Goal: Task Accomplishment & Management: Complete application form

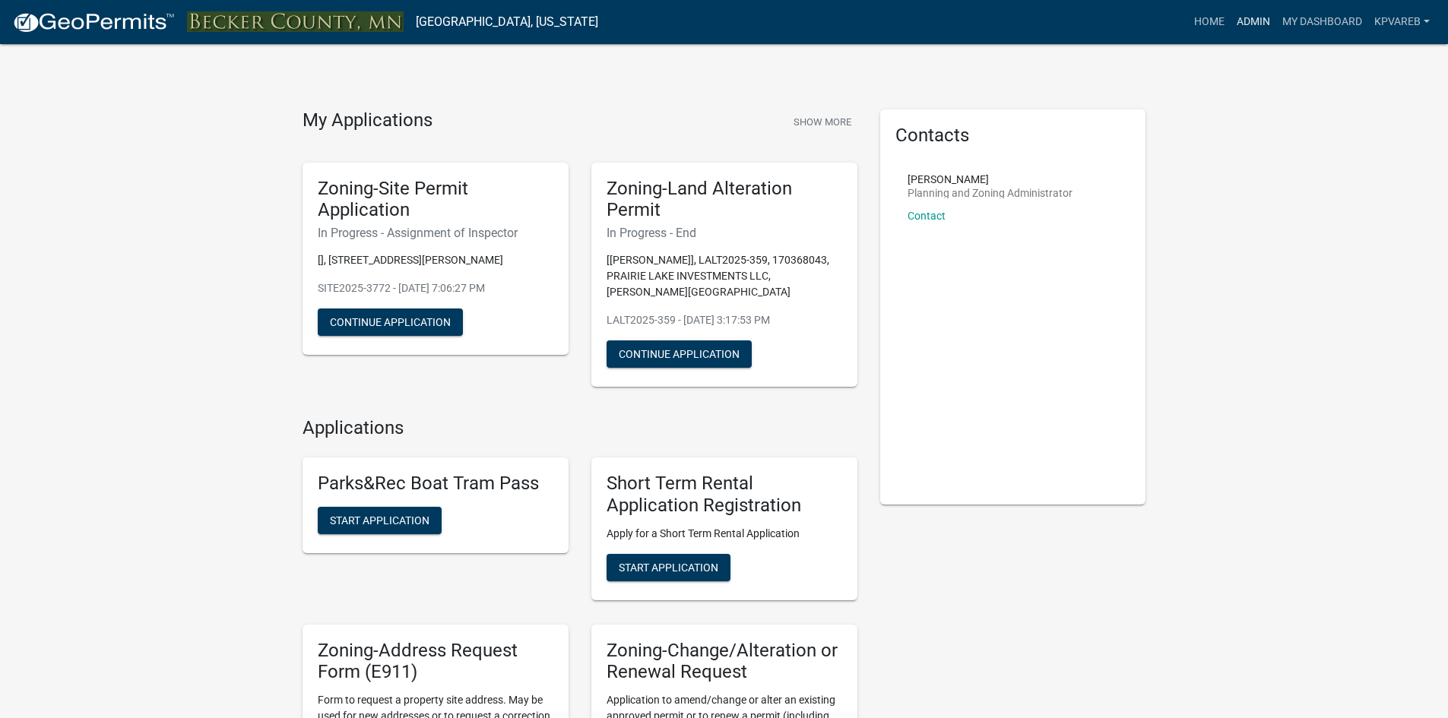
click at [1254, 17] on link "Admin" at bounding box center [1254, 22] width 46 height 29
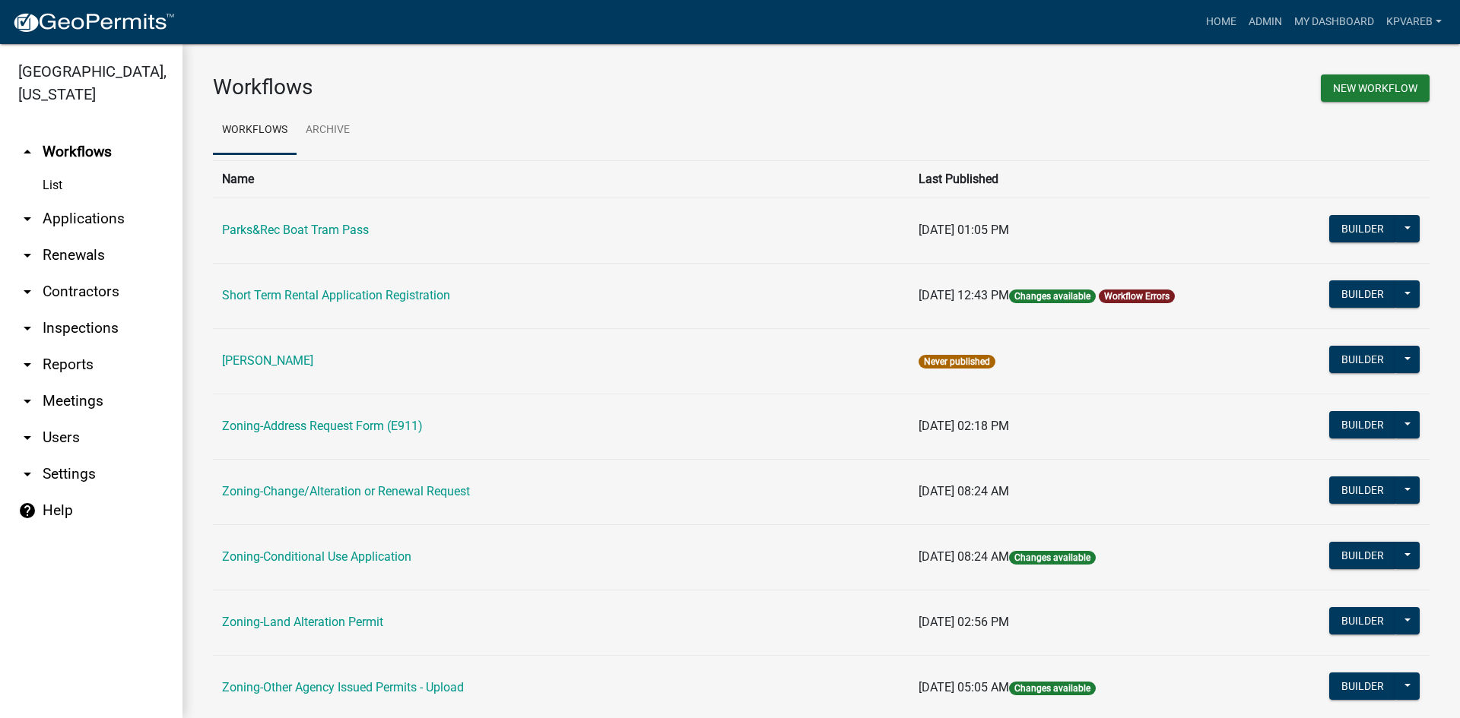
scroll to position [437, 0]
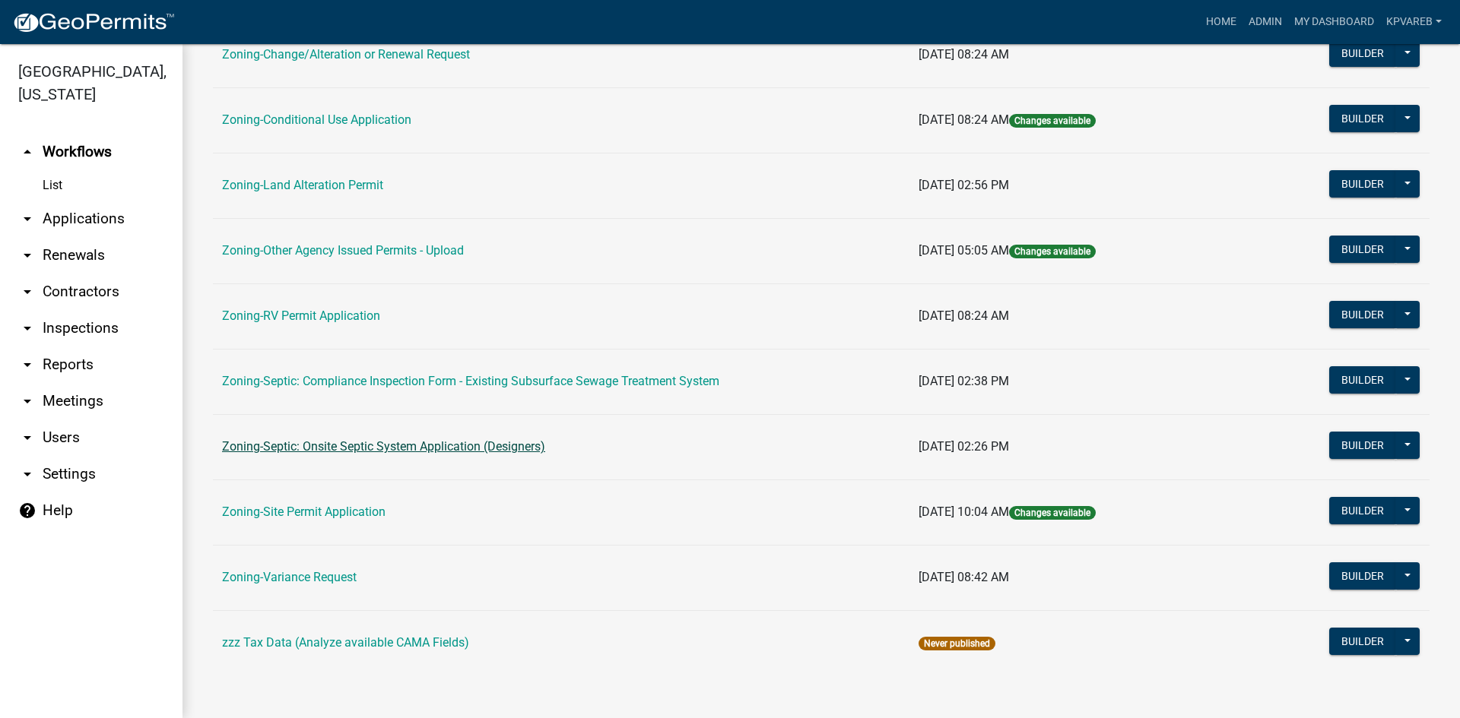
click at [502, 446] on link "Zoning-Septic: Onsite Septic System Application (Designers)" at bounding box center [383, 446] width 323 height 14
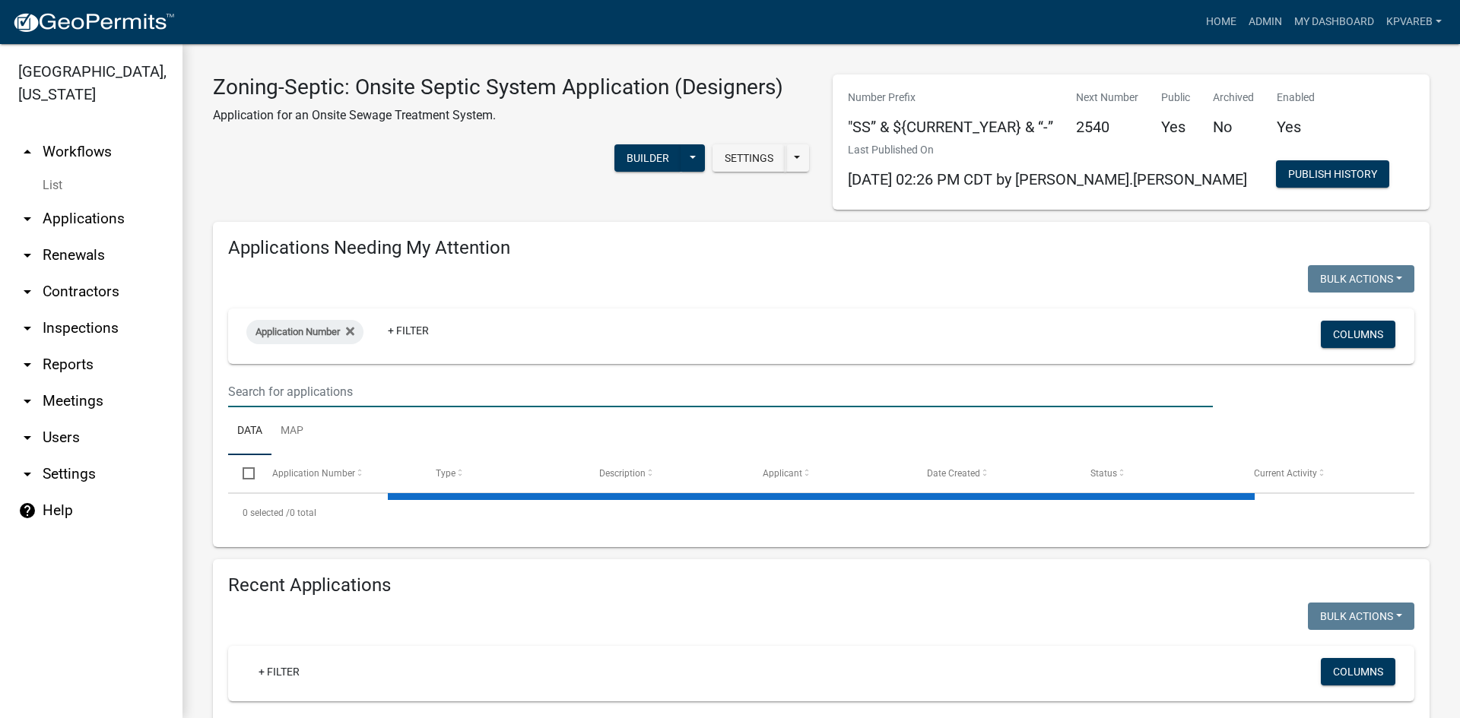
click at [247, 390] on input "text" at bounding box center [720, 391] width 984 height 31
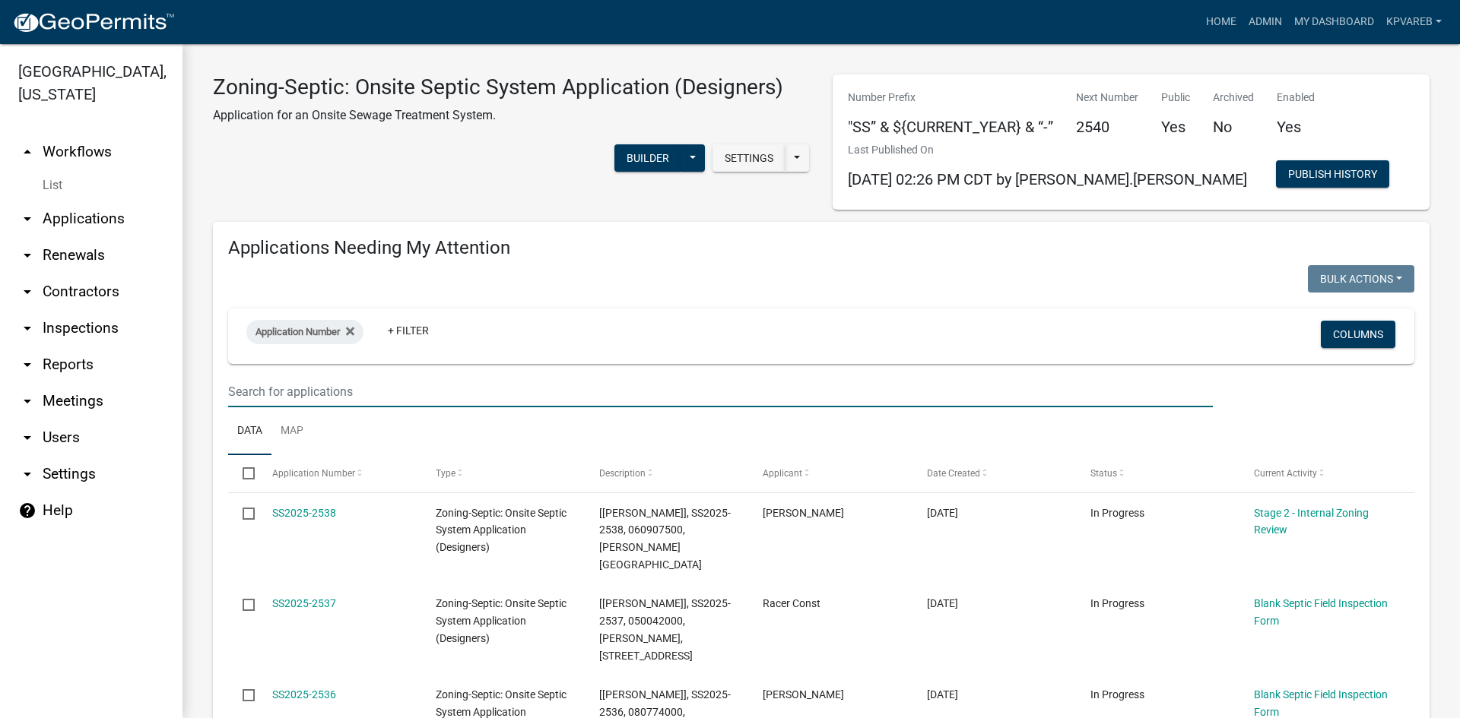
paste input "16351"
type input "16351"
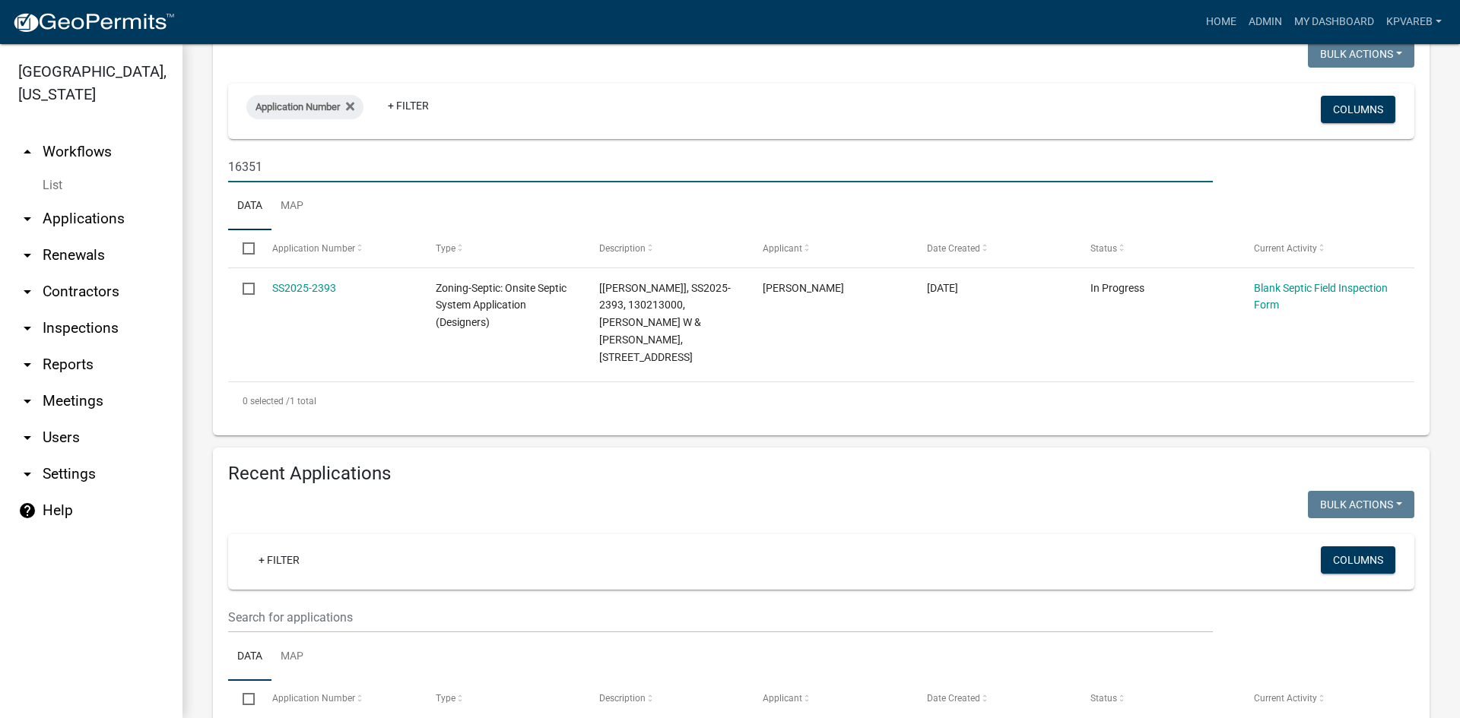
scroll to position [228, 0]
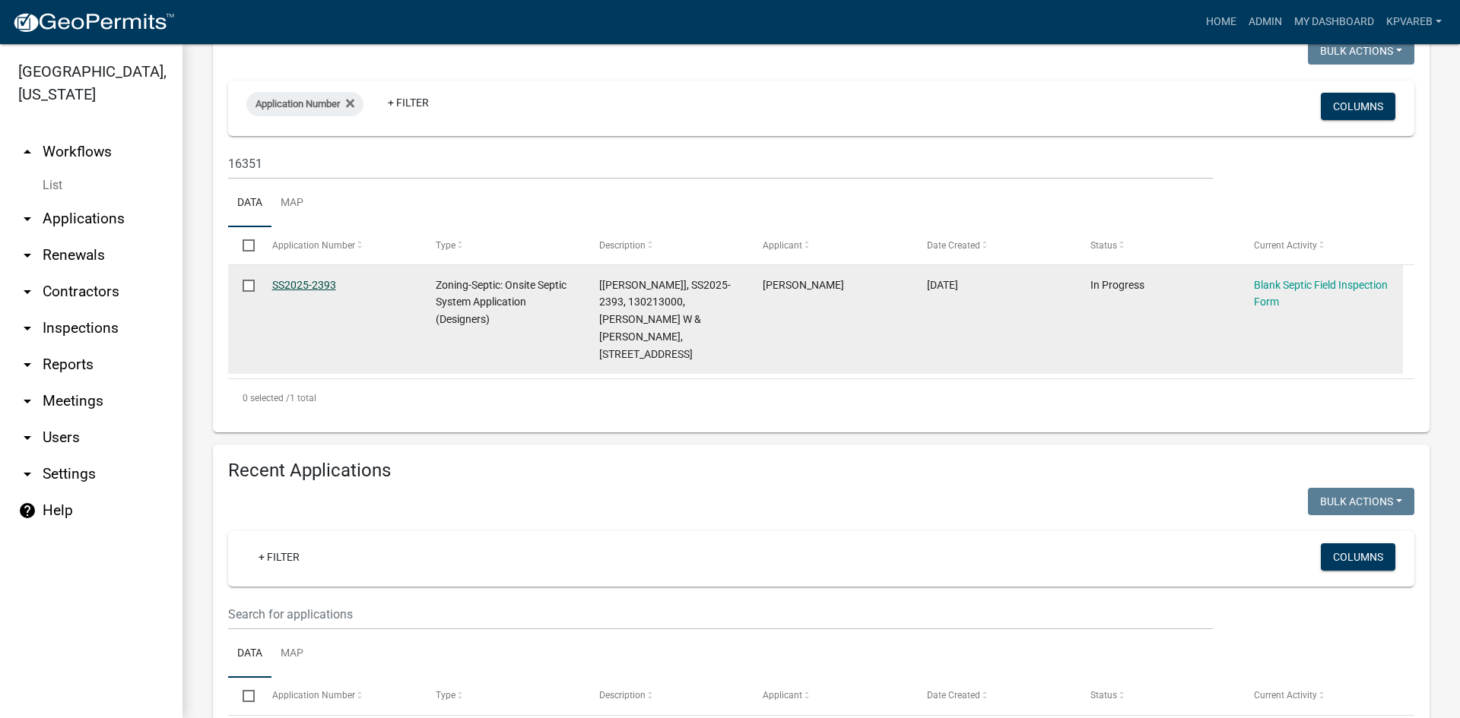
click at [321, 283] on link "SS2025-2393" at bounding box center [304, 285] width 64 height 12
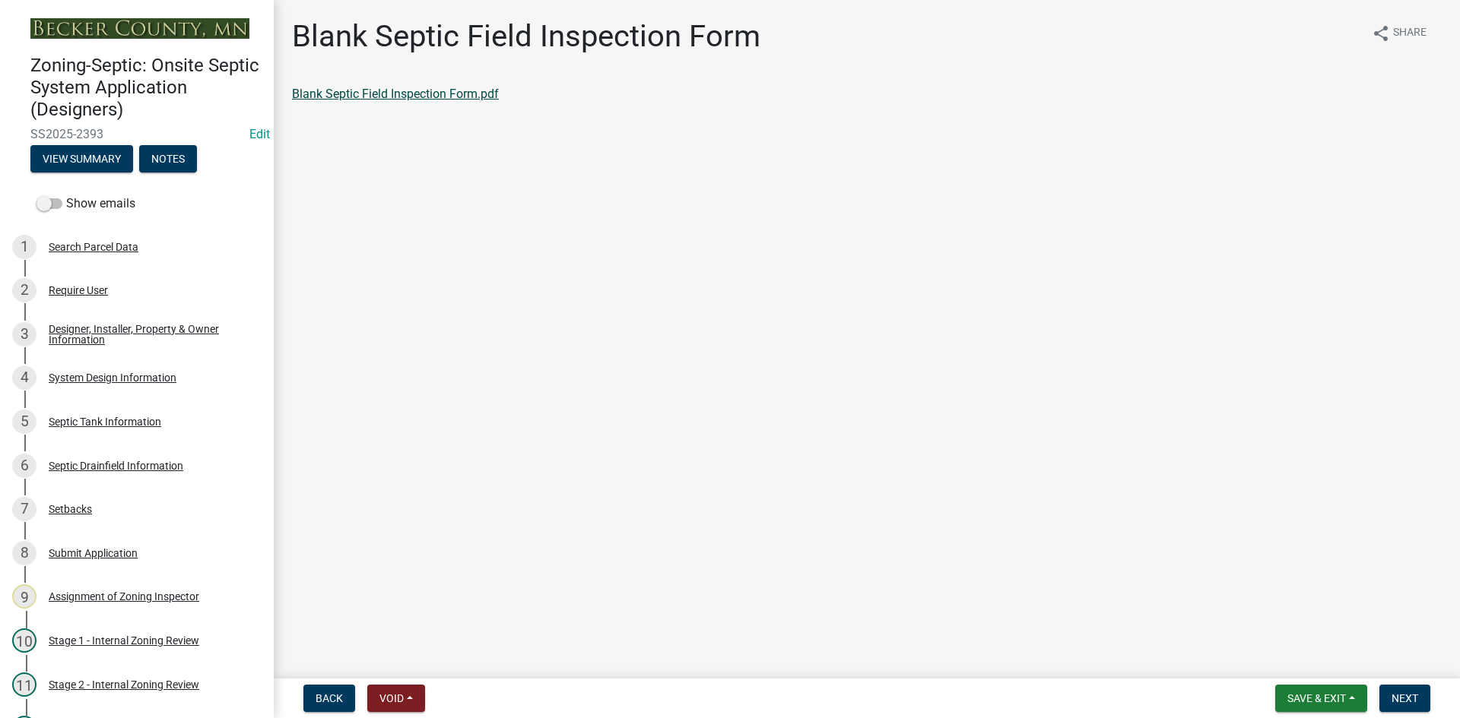
click at [432, 98] on link "Blank Septic Field Inspection Form.pdf" at bounding box center [395, 94] width 207 height 14
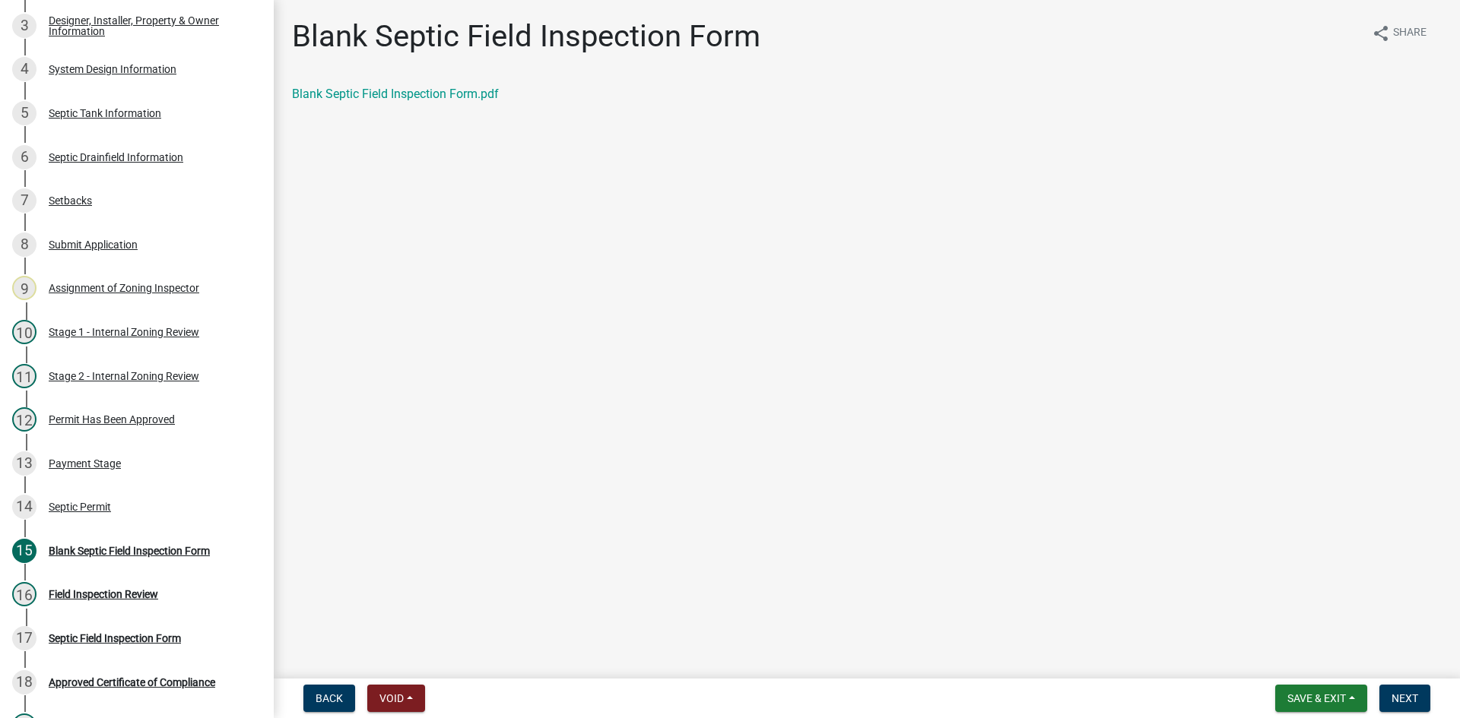
scroll to position [401, 0]
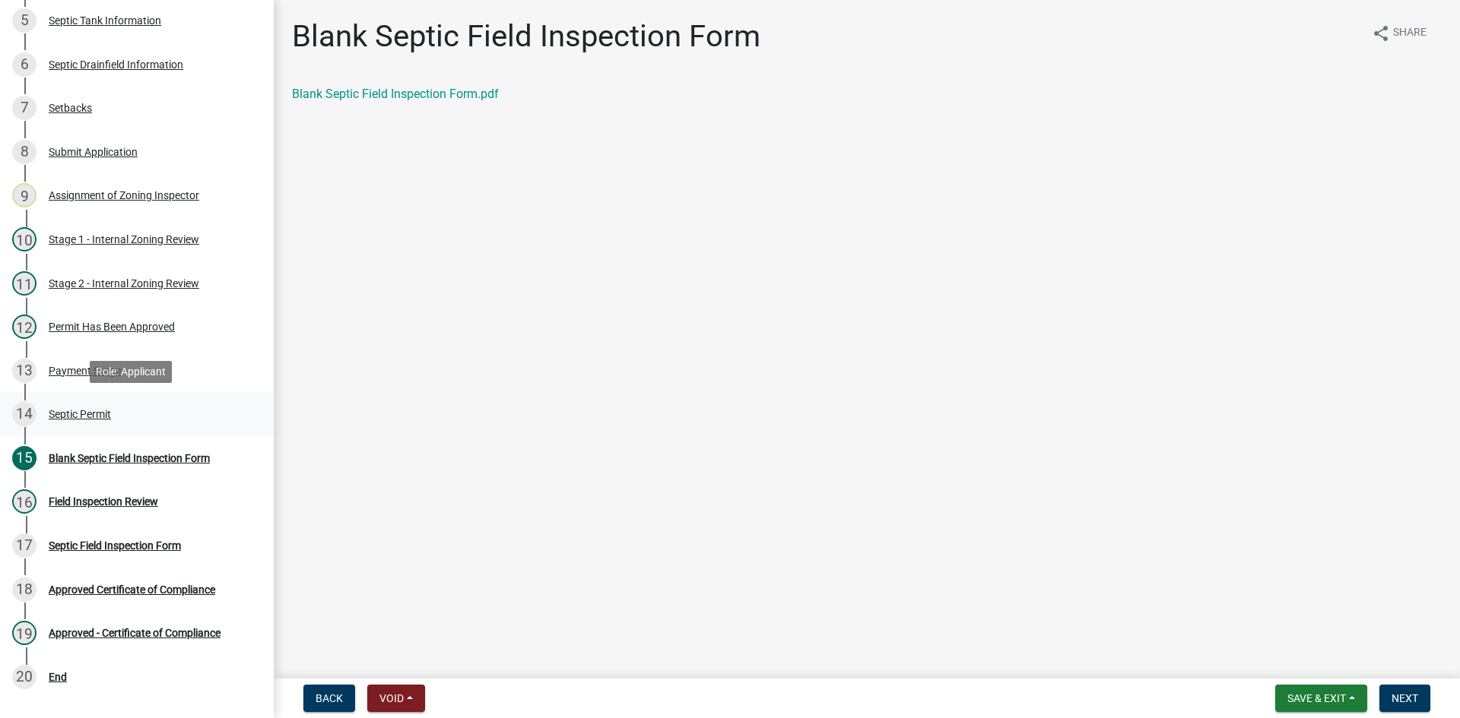
click at [106, 416] on div "Septic Permit" at bounding box center [80, 414] width 62 height 11
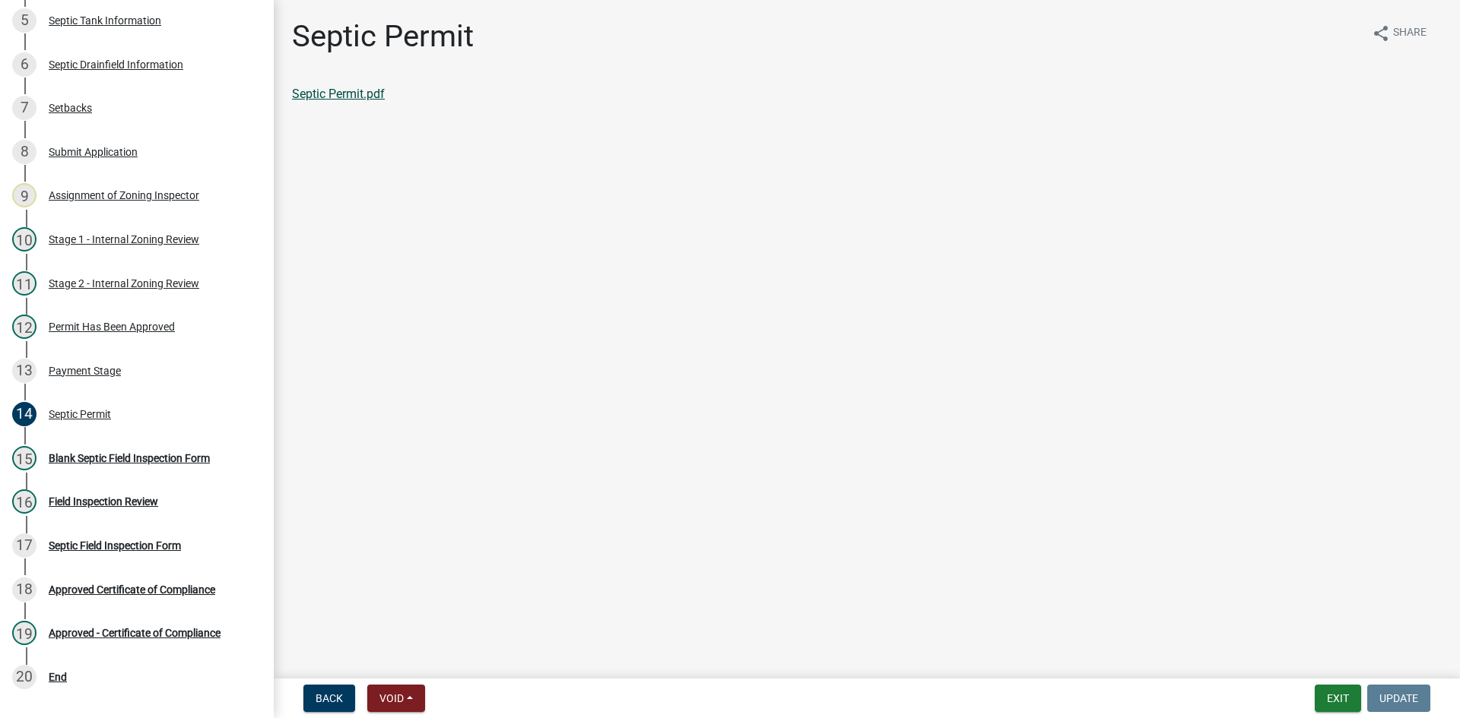
click at [355, 94] on link "Septic Permit.pdf" at bounding box center [338, 94] width 93 height 14
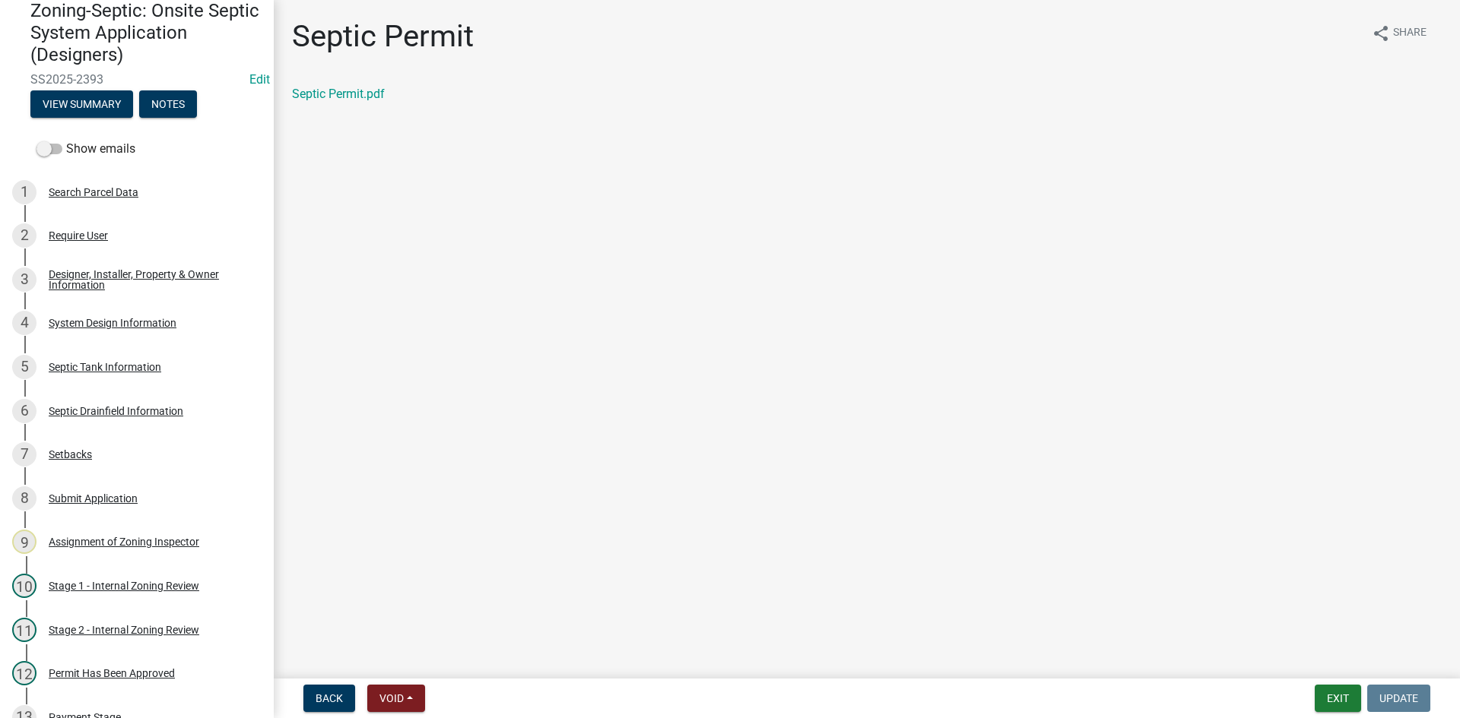
scroll to position [48, 0]
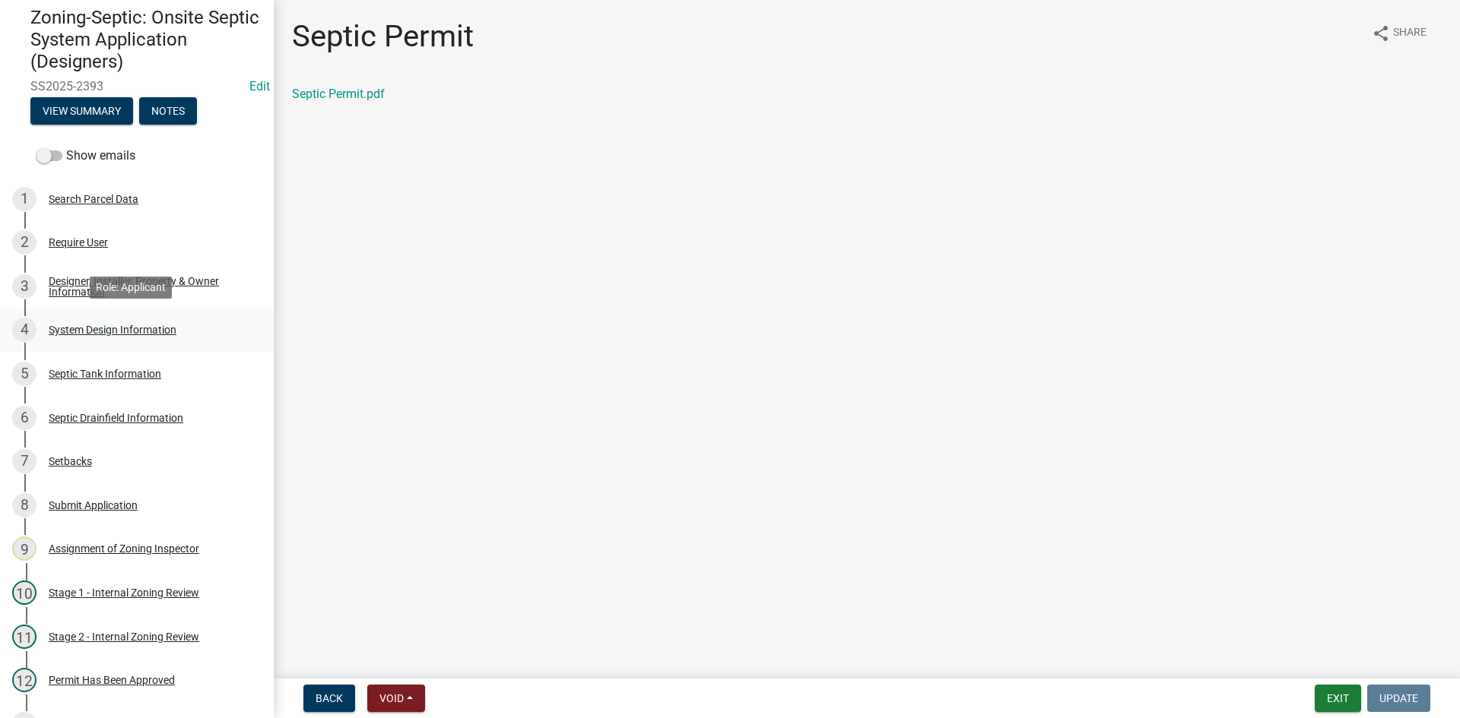
click at [109, 333] on div "System Design Information" at bounding box center [113, 330] width 128 height 11
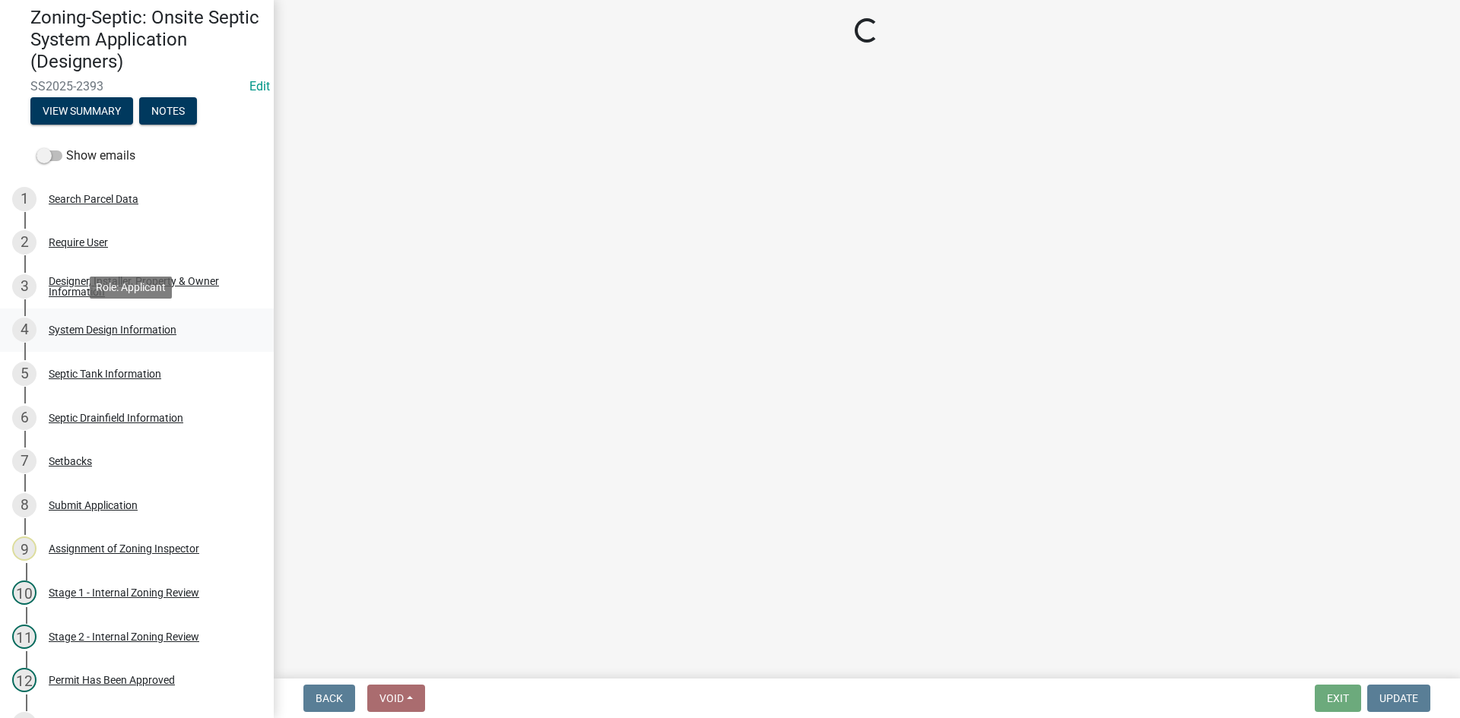
select select "8ba21533-2acf-4cc6-95e5-280e4aabd5a3"
select select "25258e87-3ef9-4f1c-a5f1-75a1d463abfb"
select select "011fbff4-a41d-4a75-9bd8-71c7e6c69e0d"
select select "85fdfef2-2683-4311-b5d5-5505f6411127"
select select "ba735beb-519e-40f0-ae20-62d65fc4c46b"
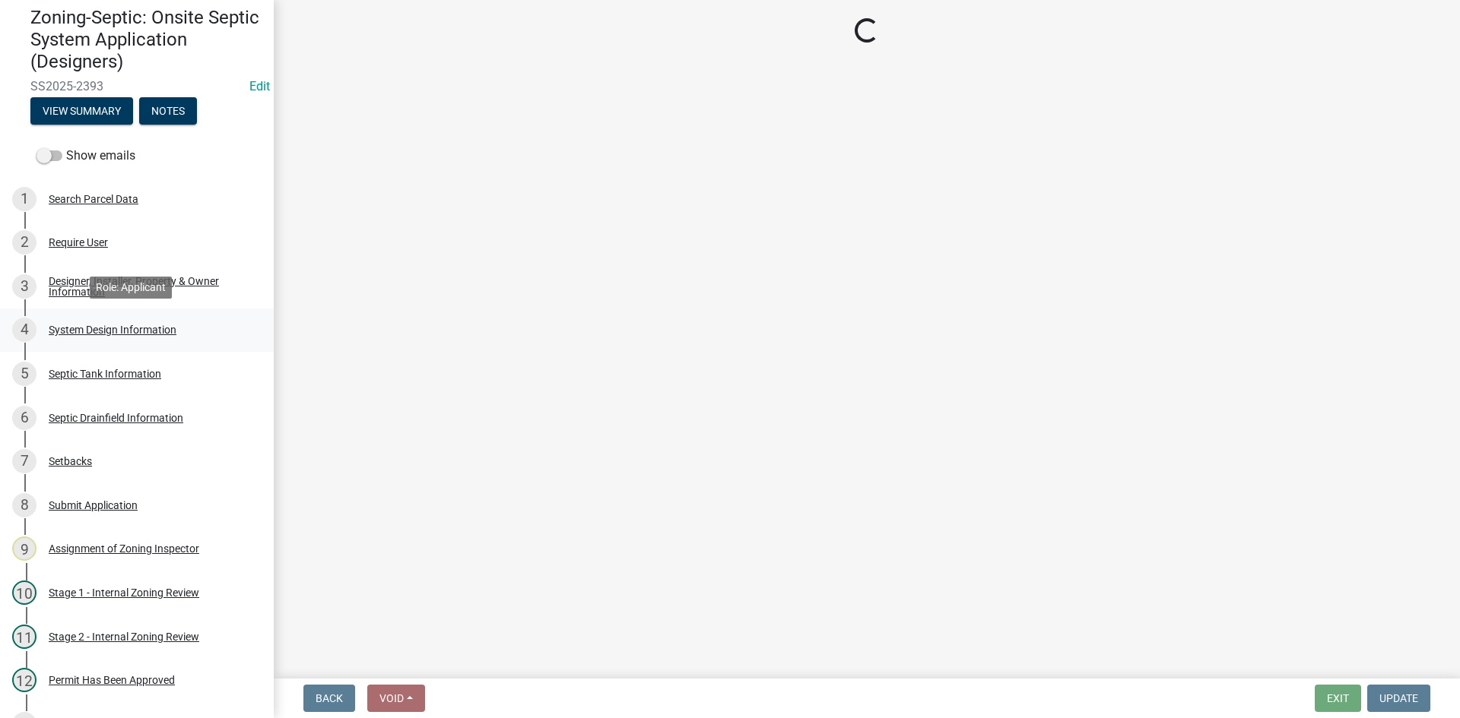
select select "ef698bf5-6172-44c1-9ffb-522c07469aed"
select select "a2b5ca25-65b1-425d-82c5-8881ea380237"
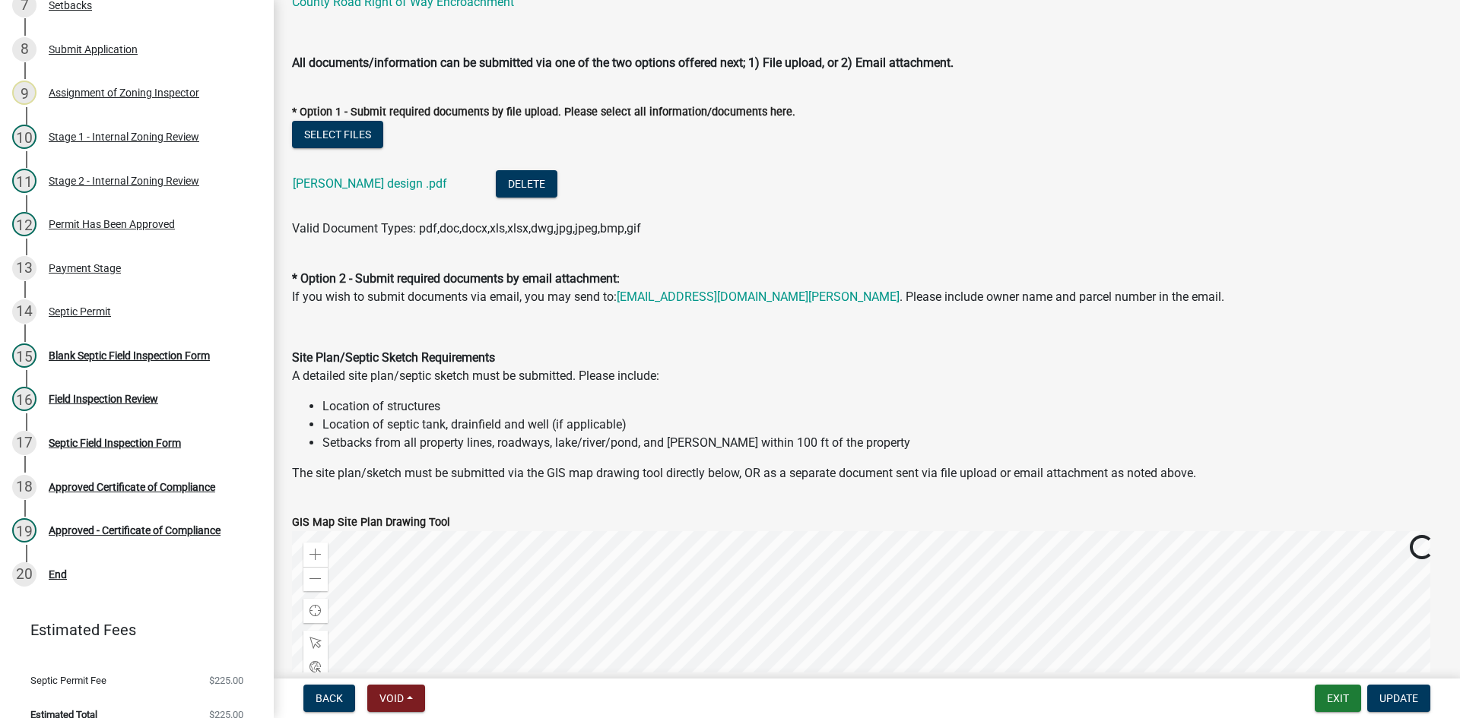
scroll to position [684, 0]
click at [360, 179] on link "Schwartz design .pdf" at bounding box center [370, 183] width 154 height 14
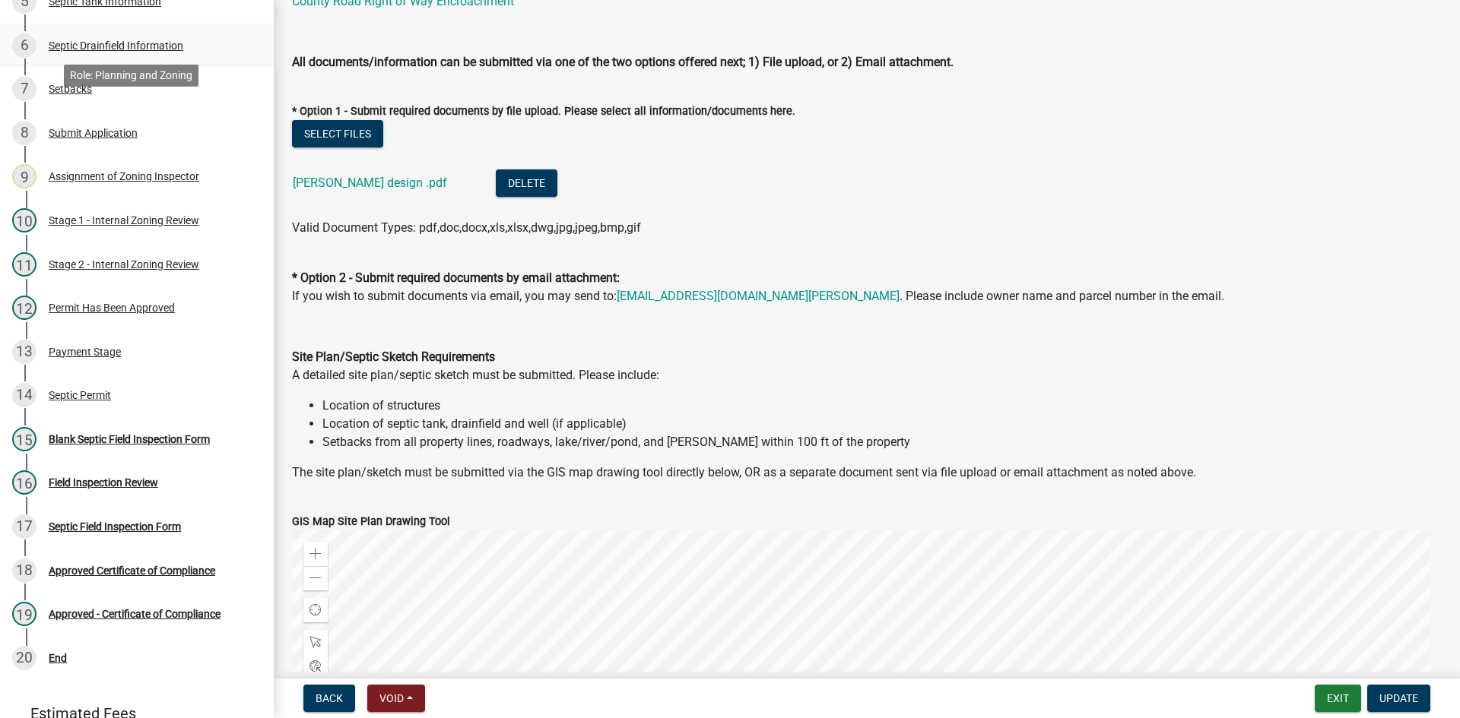
scroll to position [295, 0]
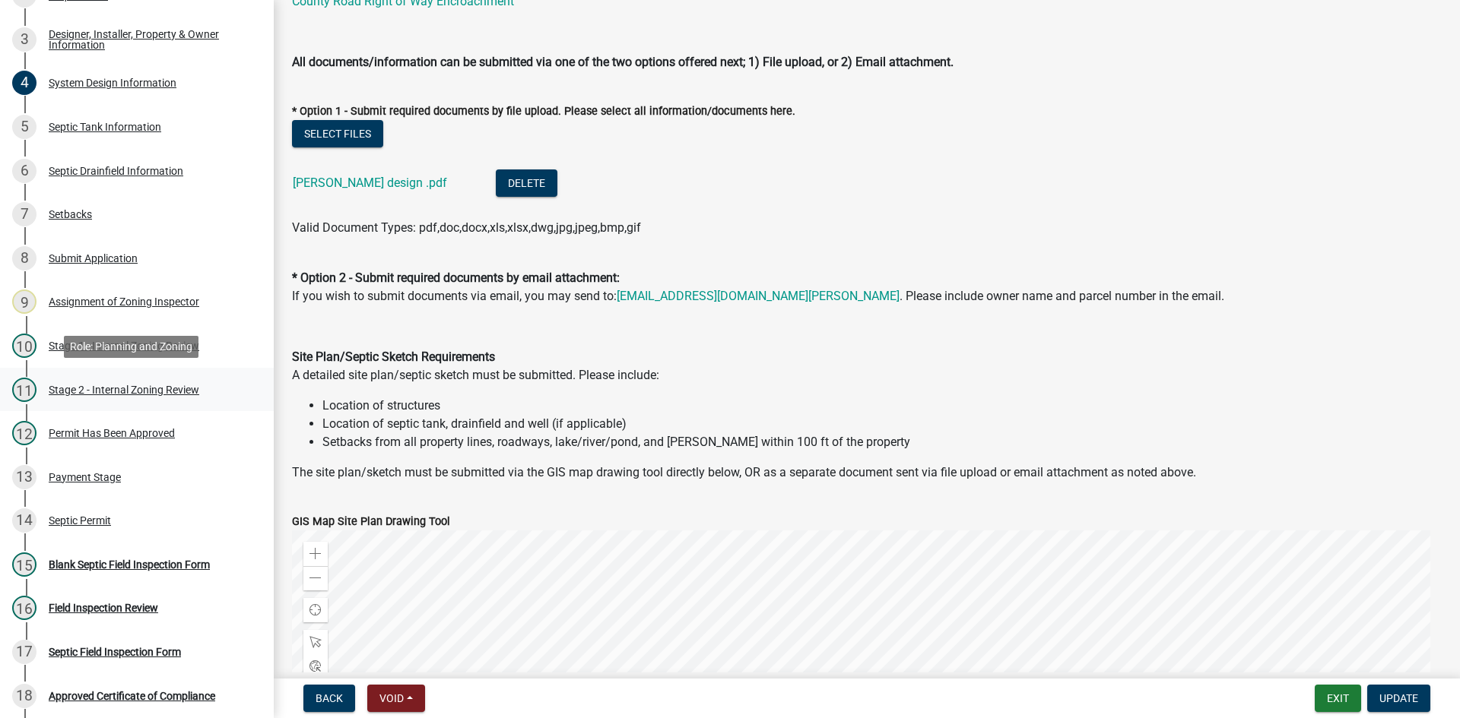
click at [175, 386] on div "Stage 2 - Internal Zoning Review" at bounding box center [124, 390] width 151 height 11
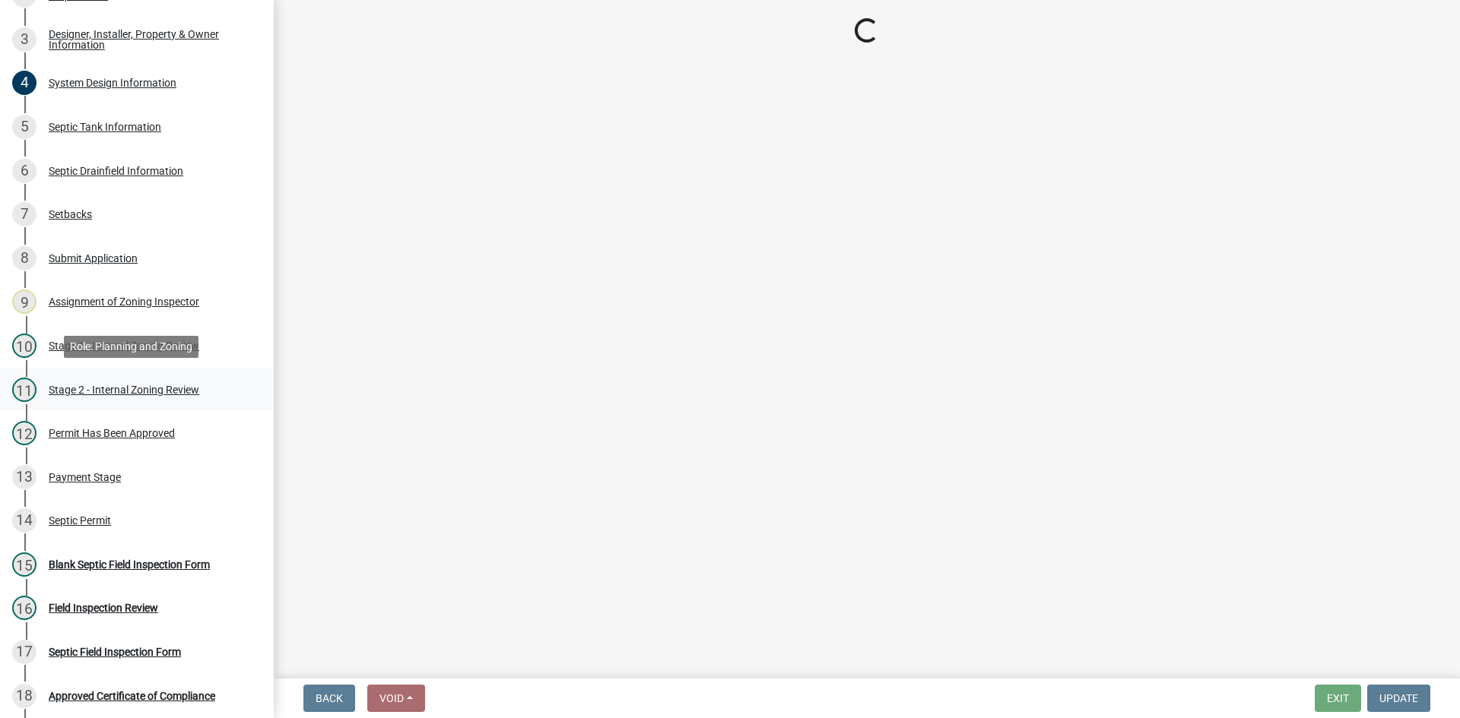
scroll to position [0, 0]
select select "69d592bb-9906-4277-a6fb-df8686255161"
select select "1ad81be4-5d59-46bf-8b7b-d7c0f20ad891"
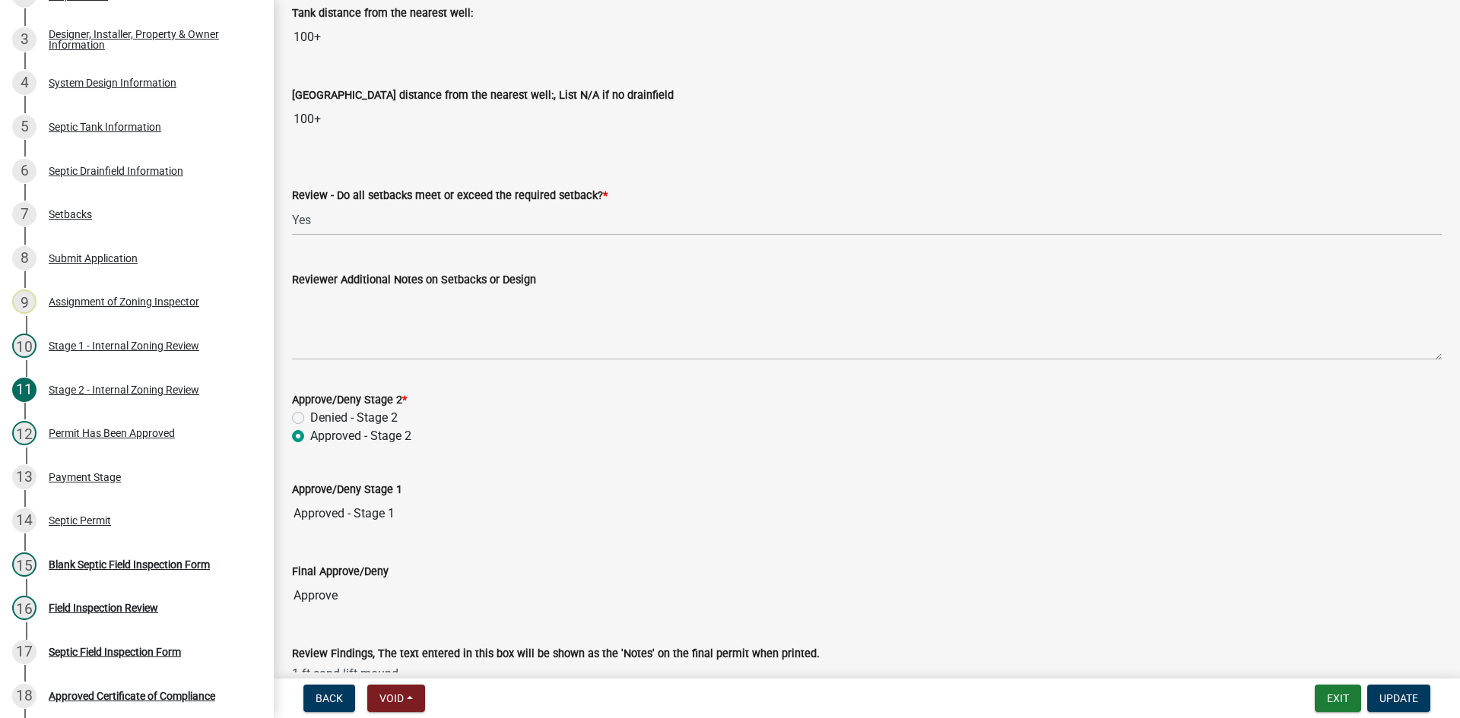
scroll to position [2103, 0]
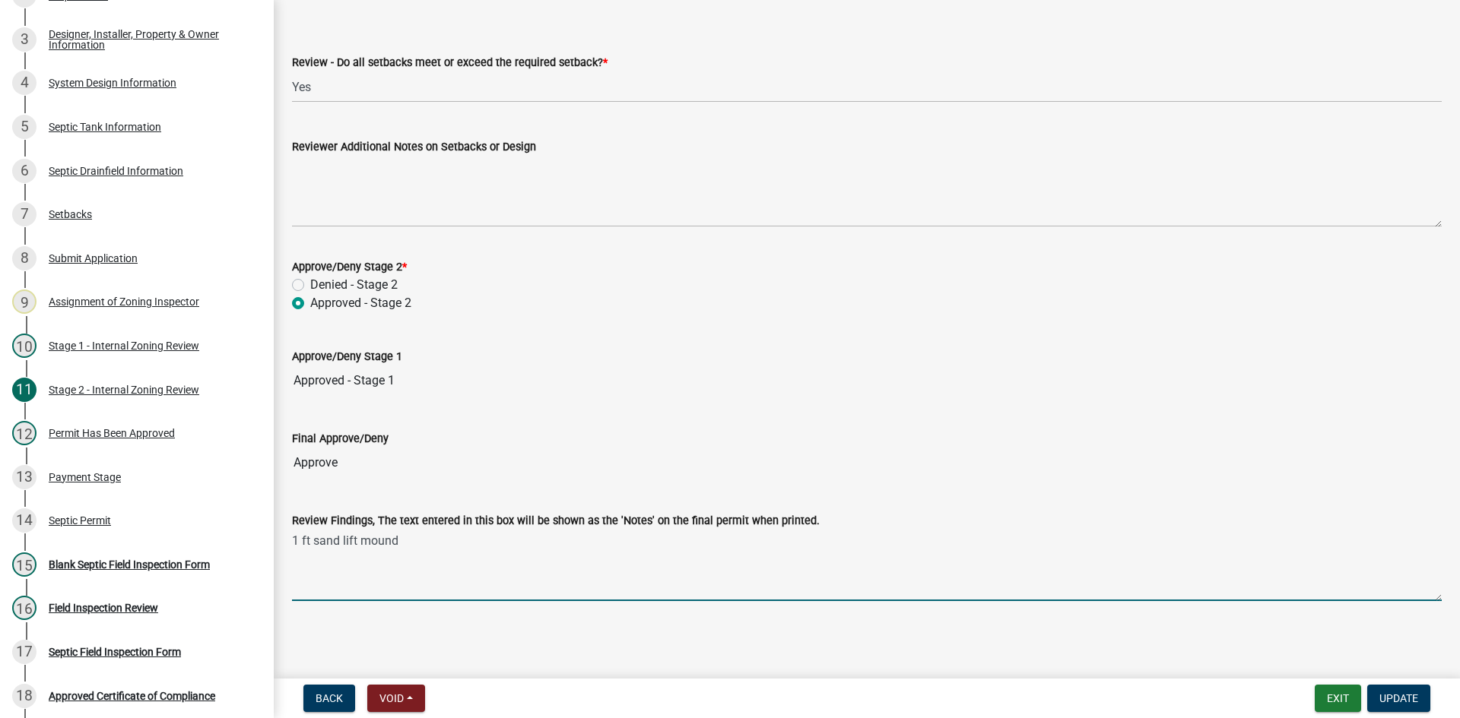
click at [299, 539] on textarea "1 ft sand lift mound" at bounding box center [866, 565] width 1149 height 71
type textarea "2 ft sand lift mound"
click at [1403, 697] on span "Update" at bounding box center [1398, 699] width 39 height 12
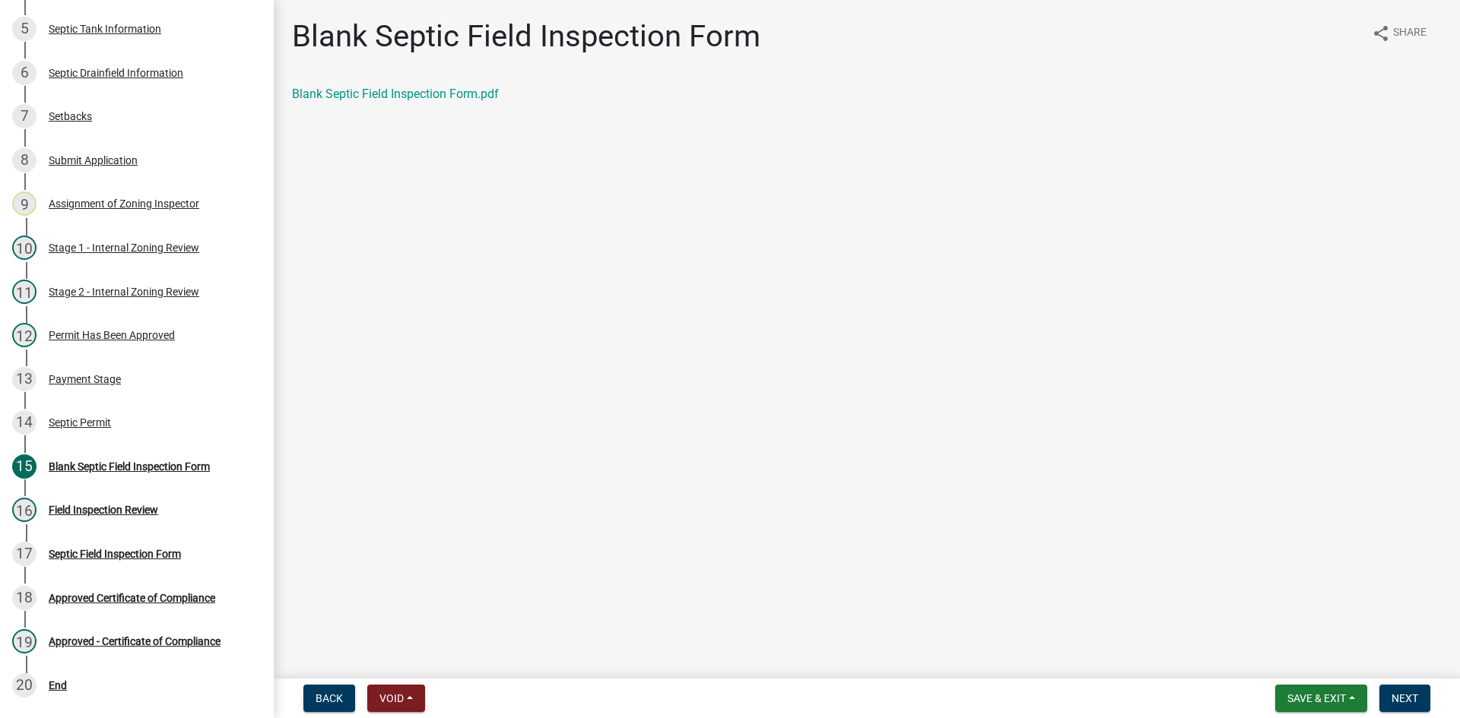
scroll to position [379, 0]
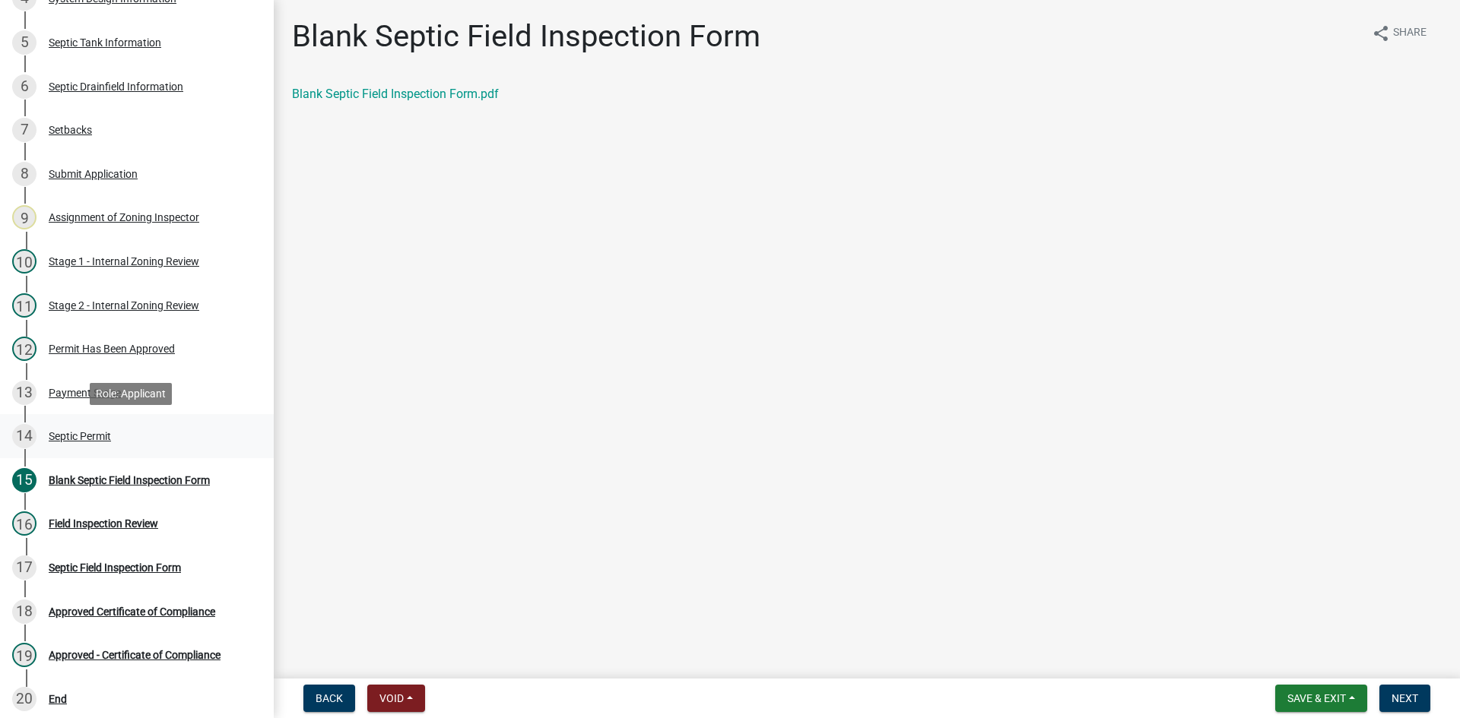
click at [59, 432] on div "Septic Permit" at bounding box center [80, 436] width 62 height 11
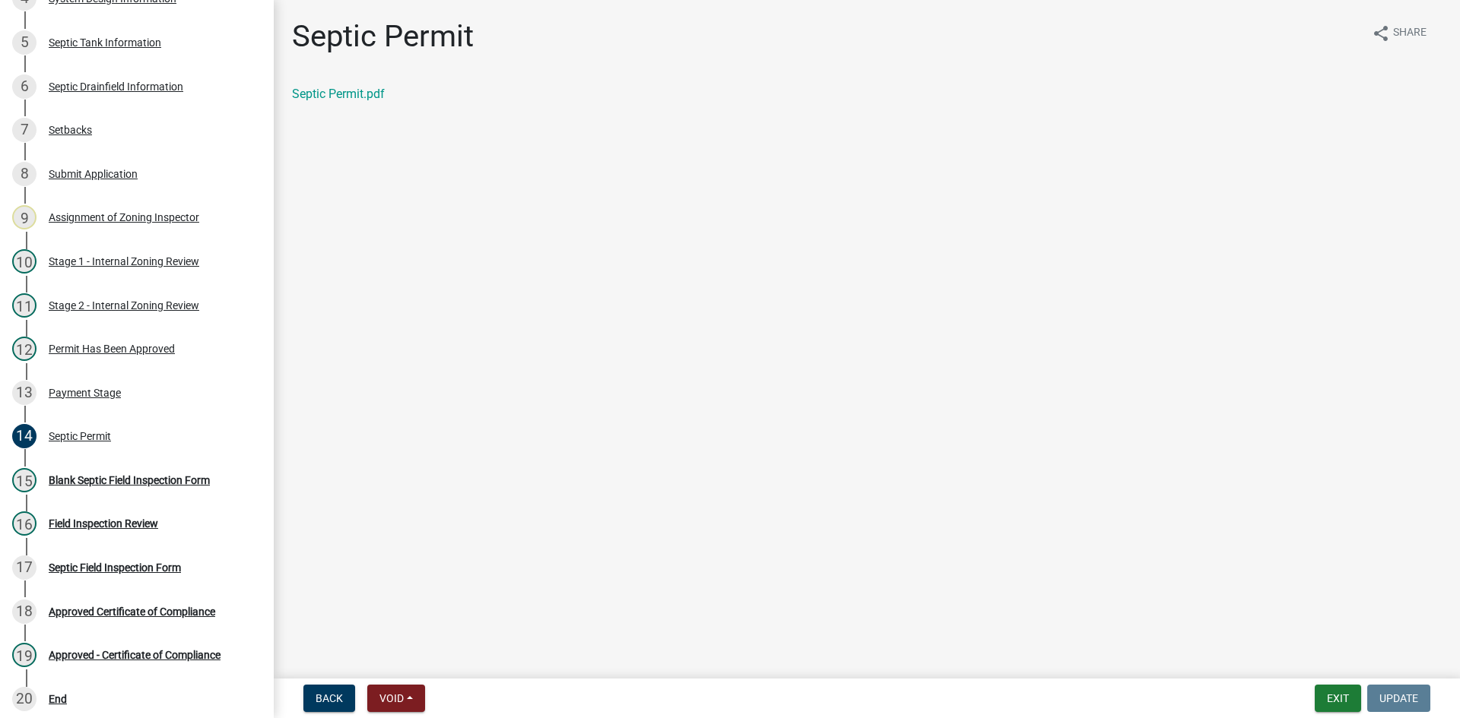
click at [325, 86] on div "Septic Permit.pdf" at bounding box center [866, 94] width 1149 height 18
click at [334, 94] on link "Septic Permit.pdf" at bounding box center [338, 94] width 93 height 14
click at [160, 484] on div "Blank Septic Field Inspection Form" at bounding box center [129, 480] width 161 height 11
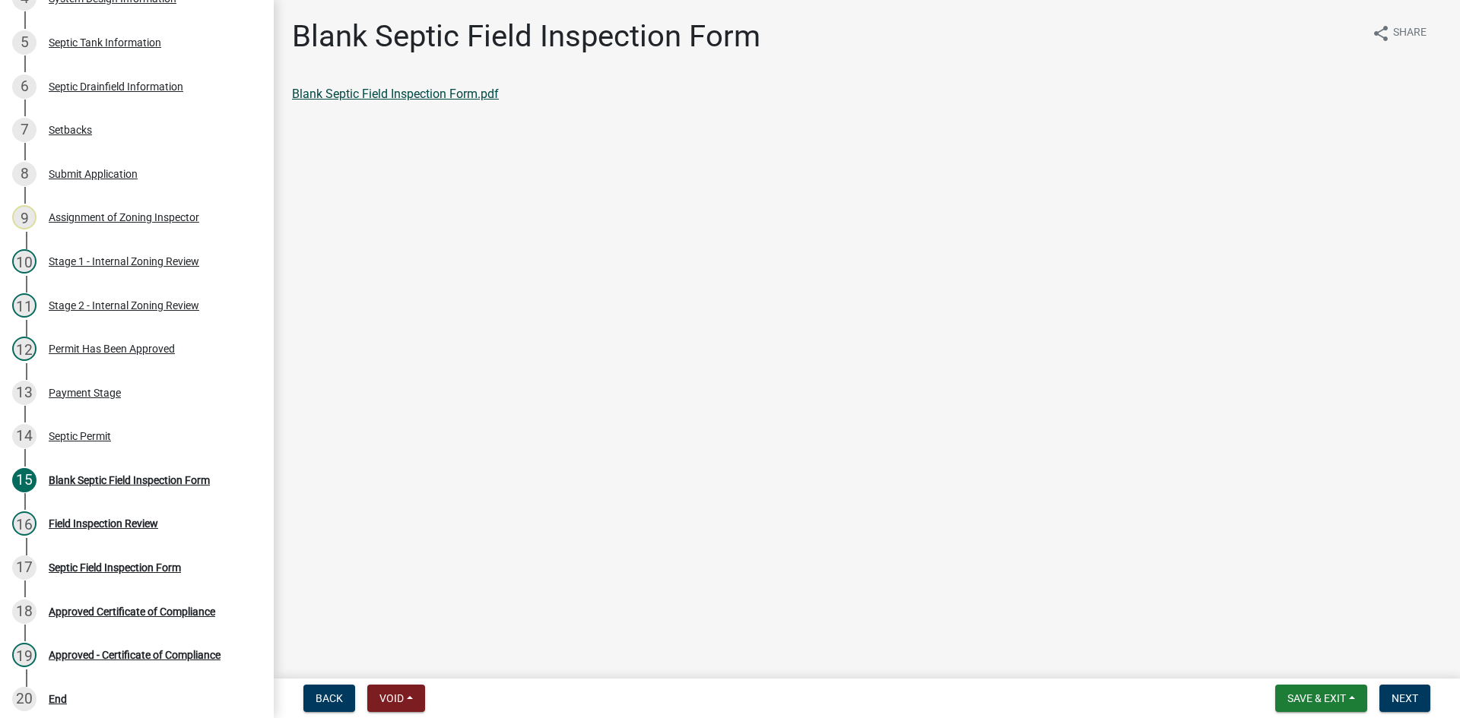
click at [435, 95] on link "Blank Septic Field Inspection Form.pdf" at bounding box center [395, 94] width 207 height 14
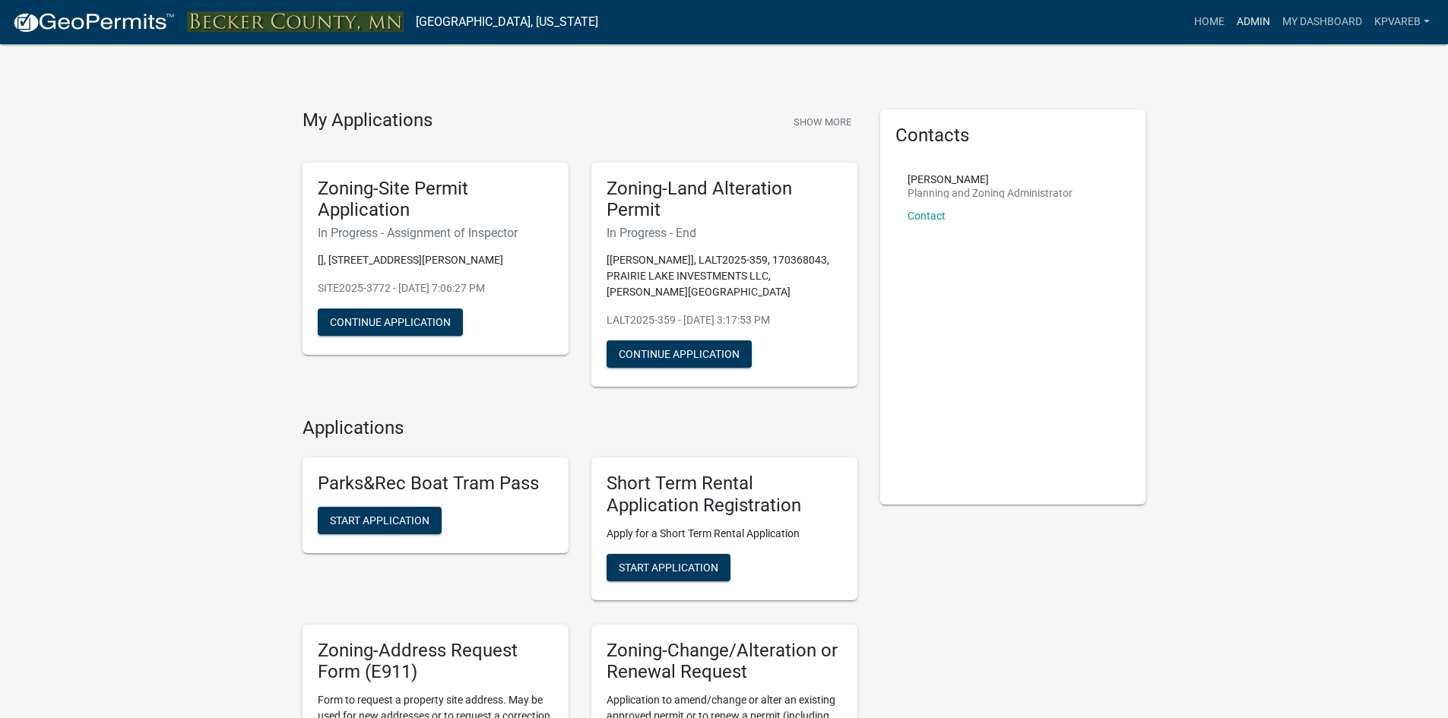
click at [1254, 20] on link "Admin" at bounding box center [1254, 22] width 46 height 29
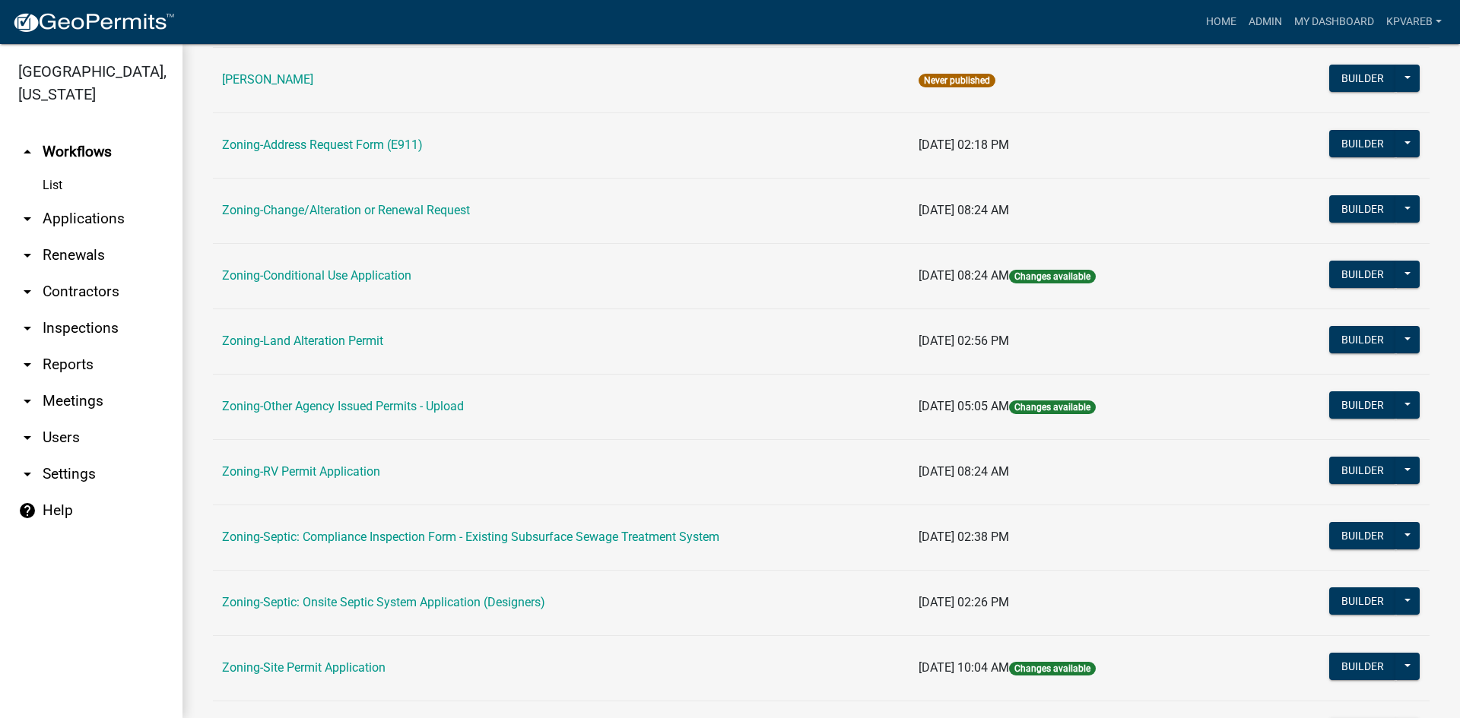
scroll to position [437, 0]
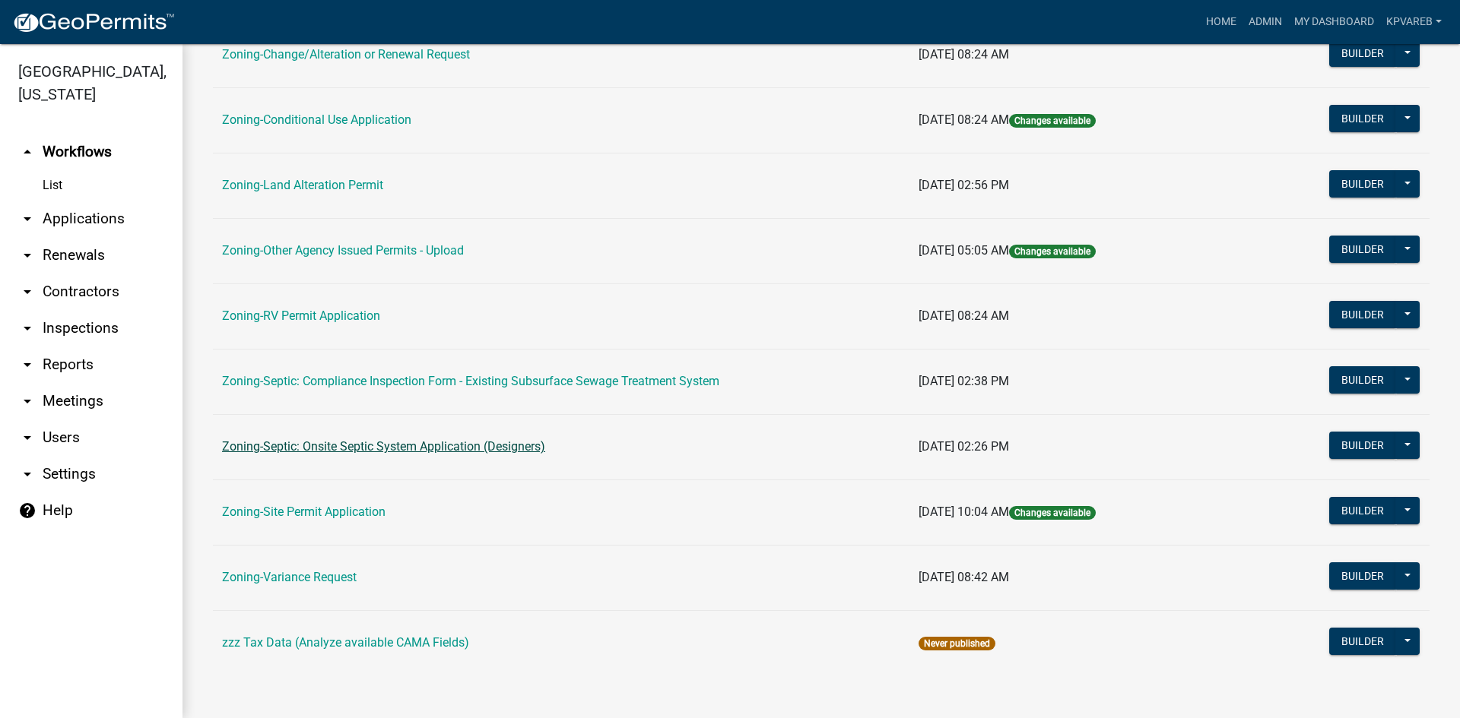
click at [496, 452] on link "Zoning-Septic: Onsite Septic System Application (Designers)" at bounding box center [383, 446] width 323 height 14
